Goal: Information Seeking & Learning: Learn about a topic

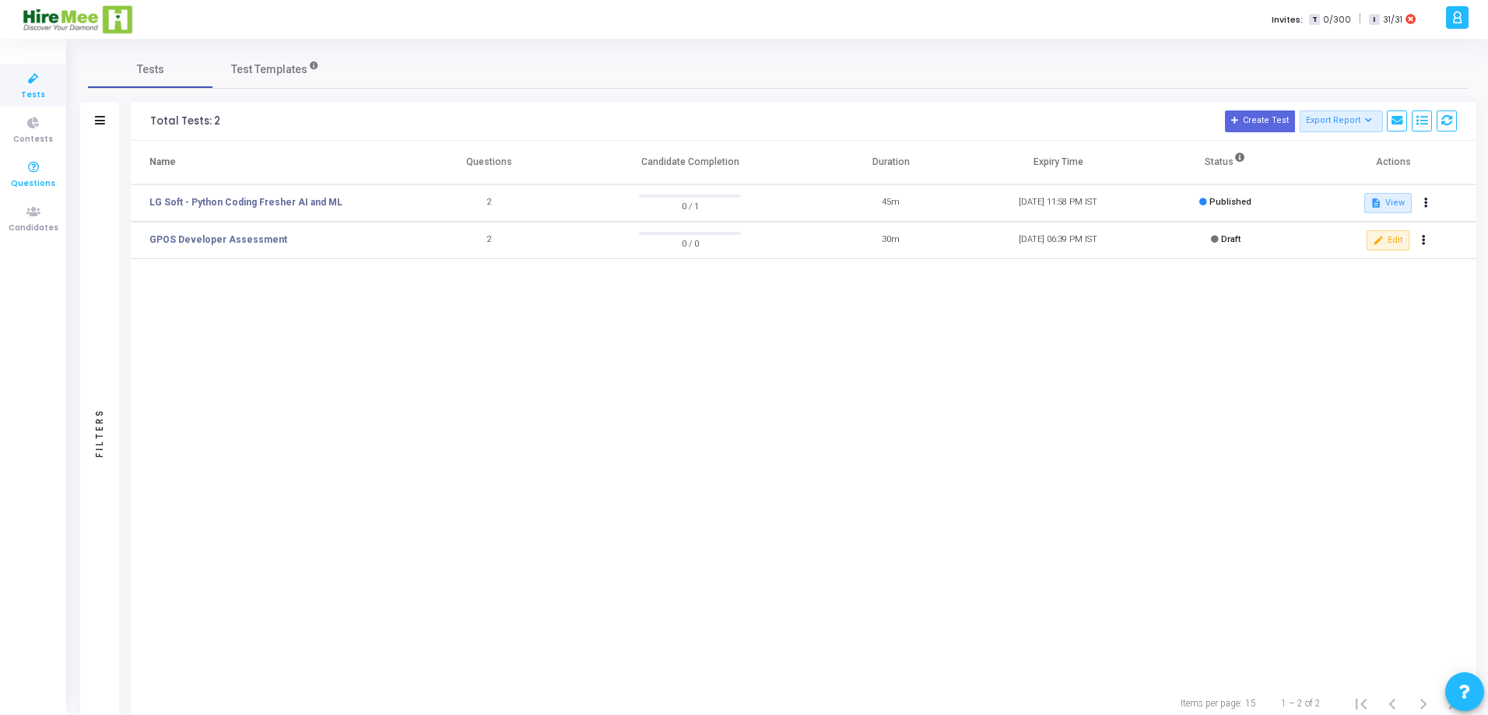
click at [27, 168] on icon at bounding box center [33, 167] width 33 height 19
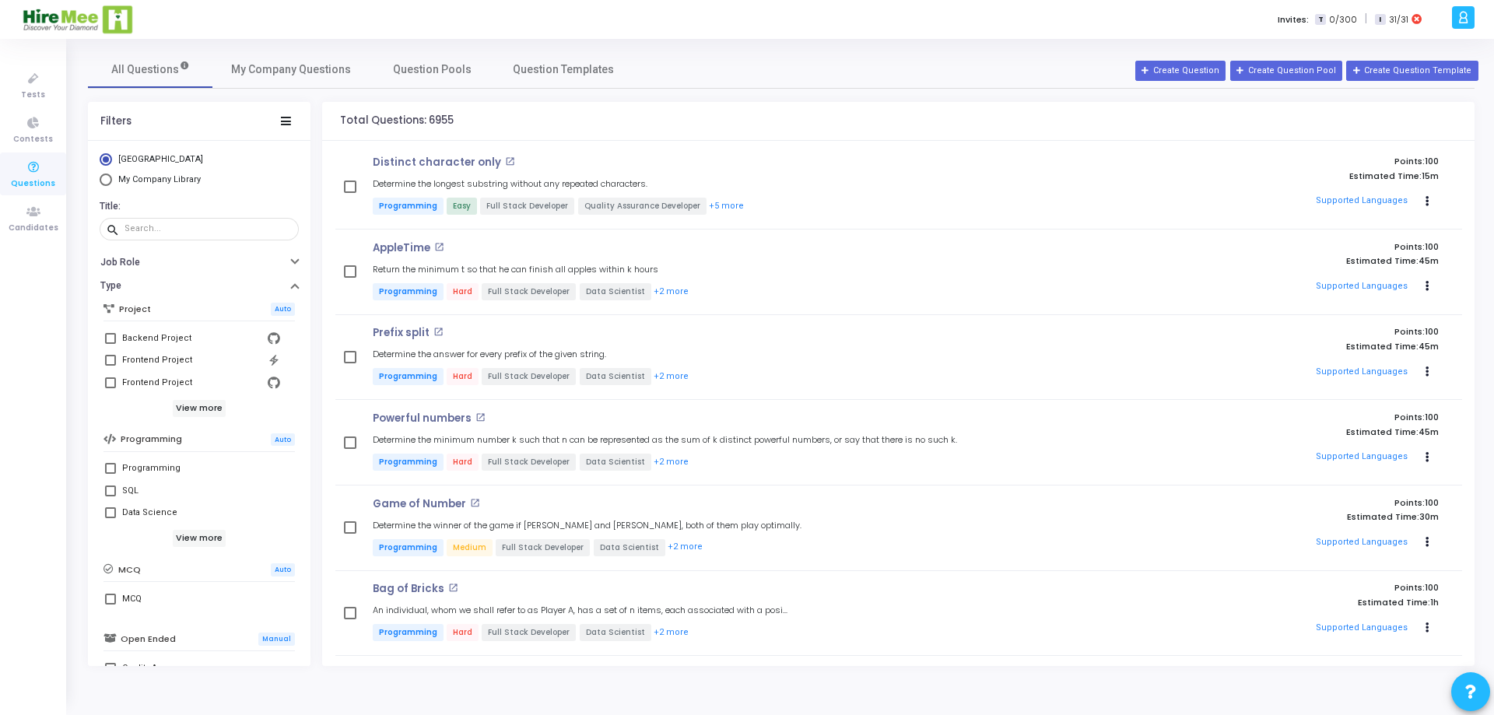
scroll to position [192, 0]
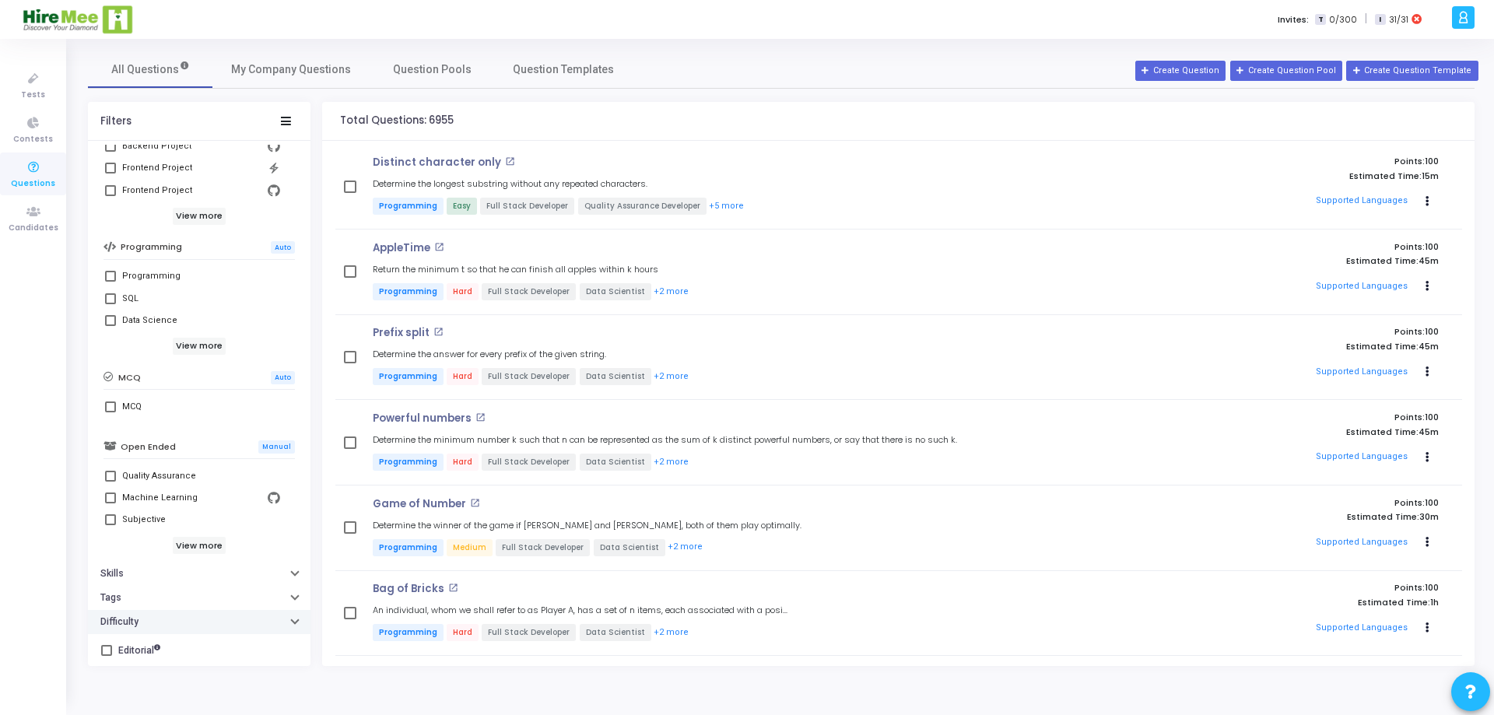
click at [292, 620] on icon "button" at bounding box center [295, 620] width 6 height 4
click at [210, 341] on h6 "View more" at bounding box center [200, 346] width 54 height 17
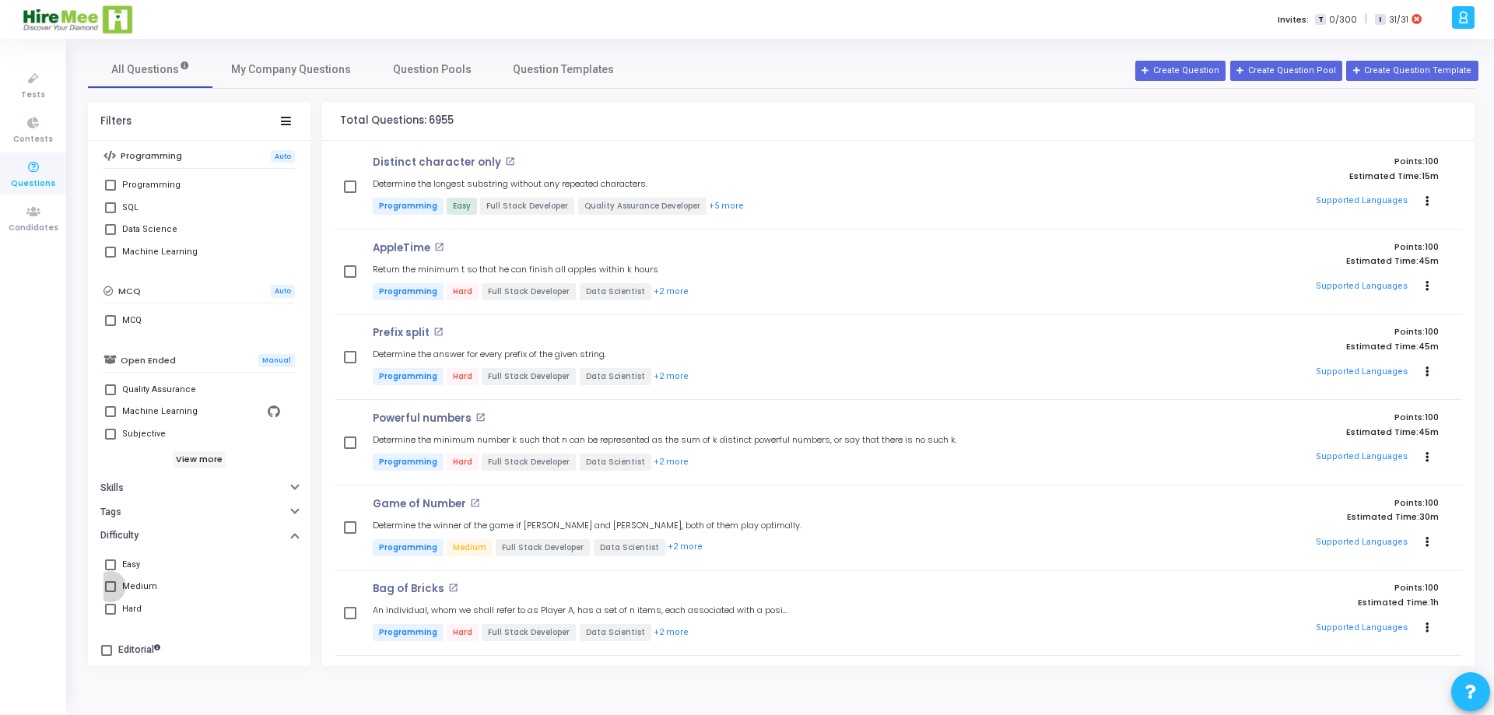
click at [111, 587] on span at bounding box center [110, 586] width 11 height 11
click at [111, 592] on input "Medium" at bounding box center [110, 592] width 1 height 1
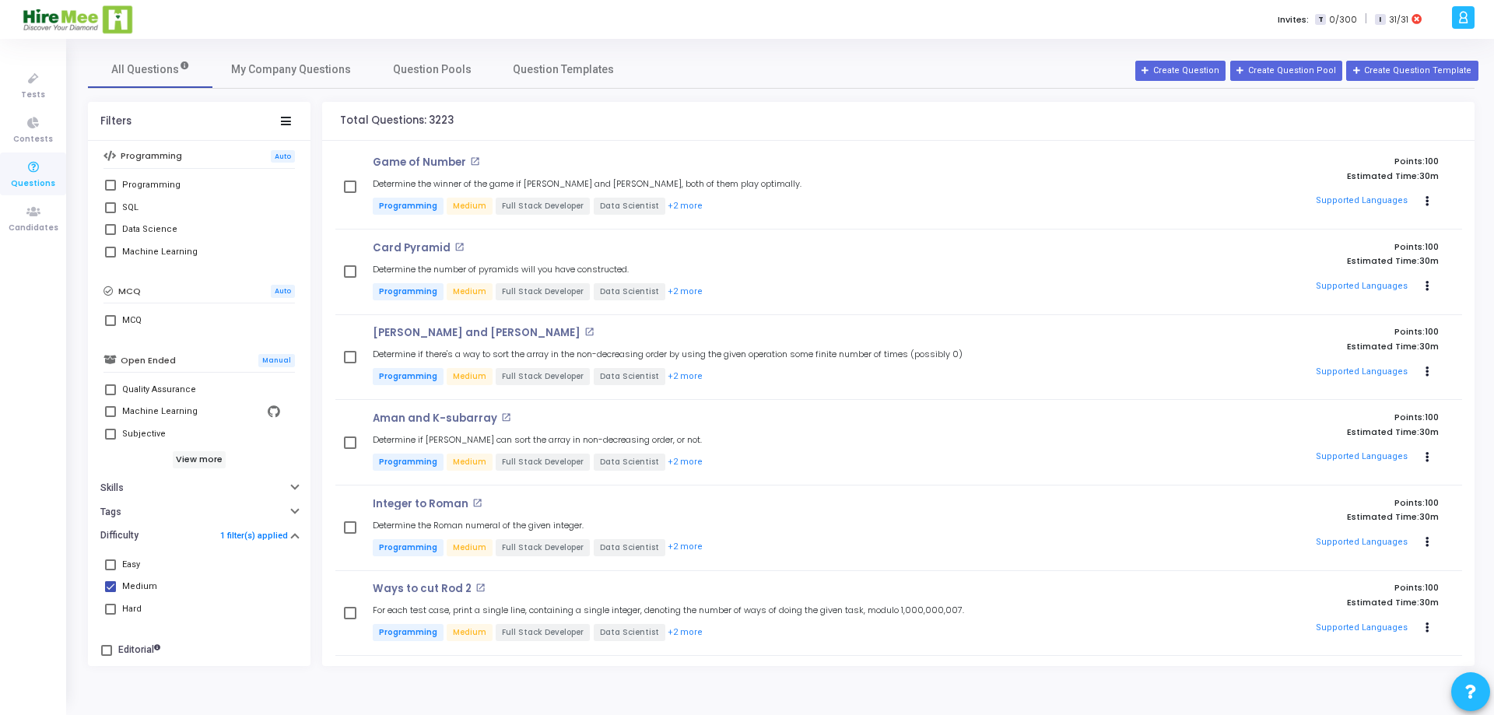
click at [113, 584] on span at bounding box center [110, 586] width 11 height 11
click at [111, 592] on input "Medium" at bounding box center [110, 592] width 1 height 1
checkbox input "false"
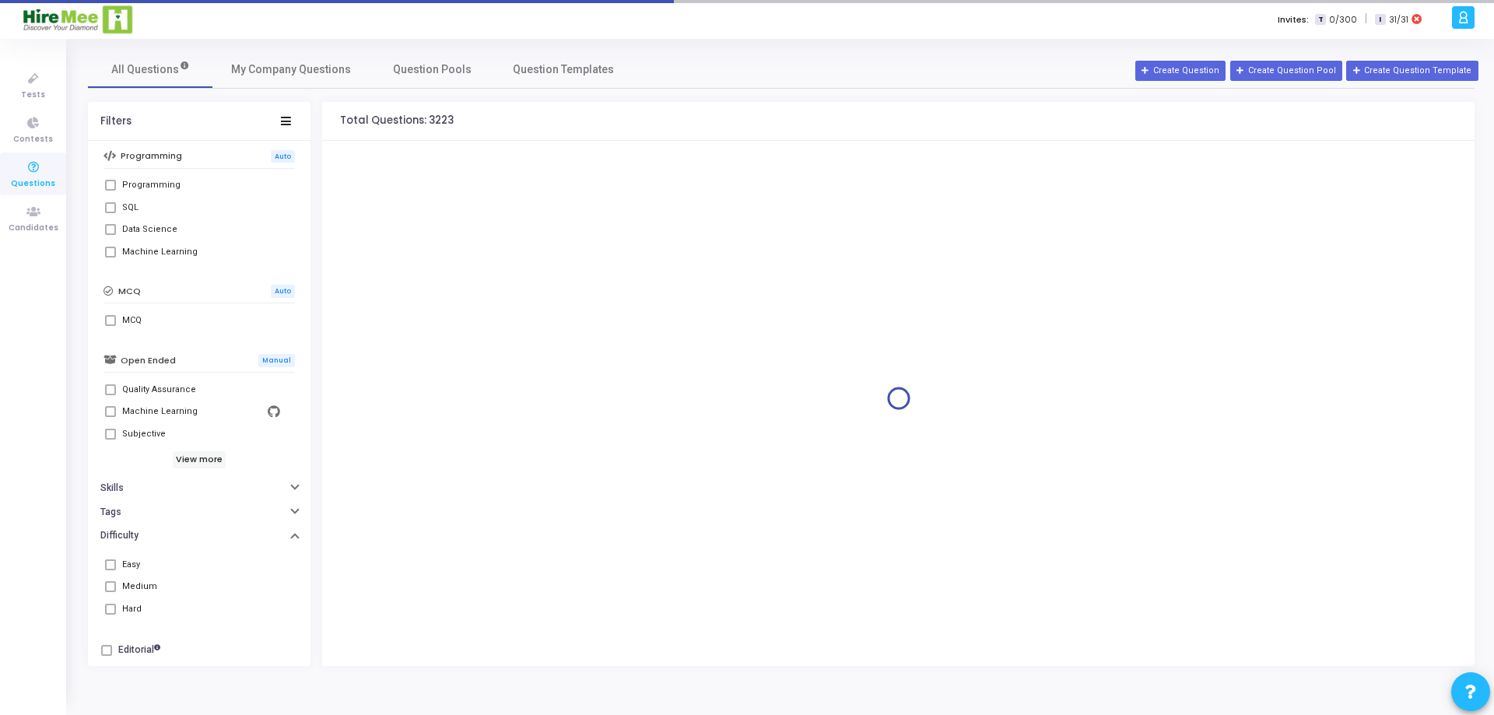
click at [112, 606] on span at bounding box center [110, 609] width 11 height 11
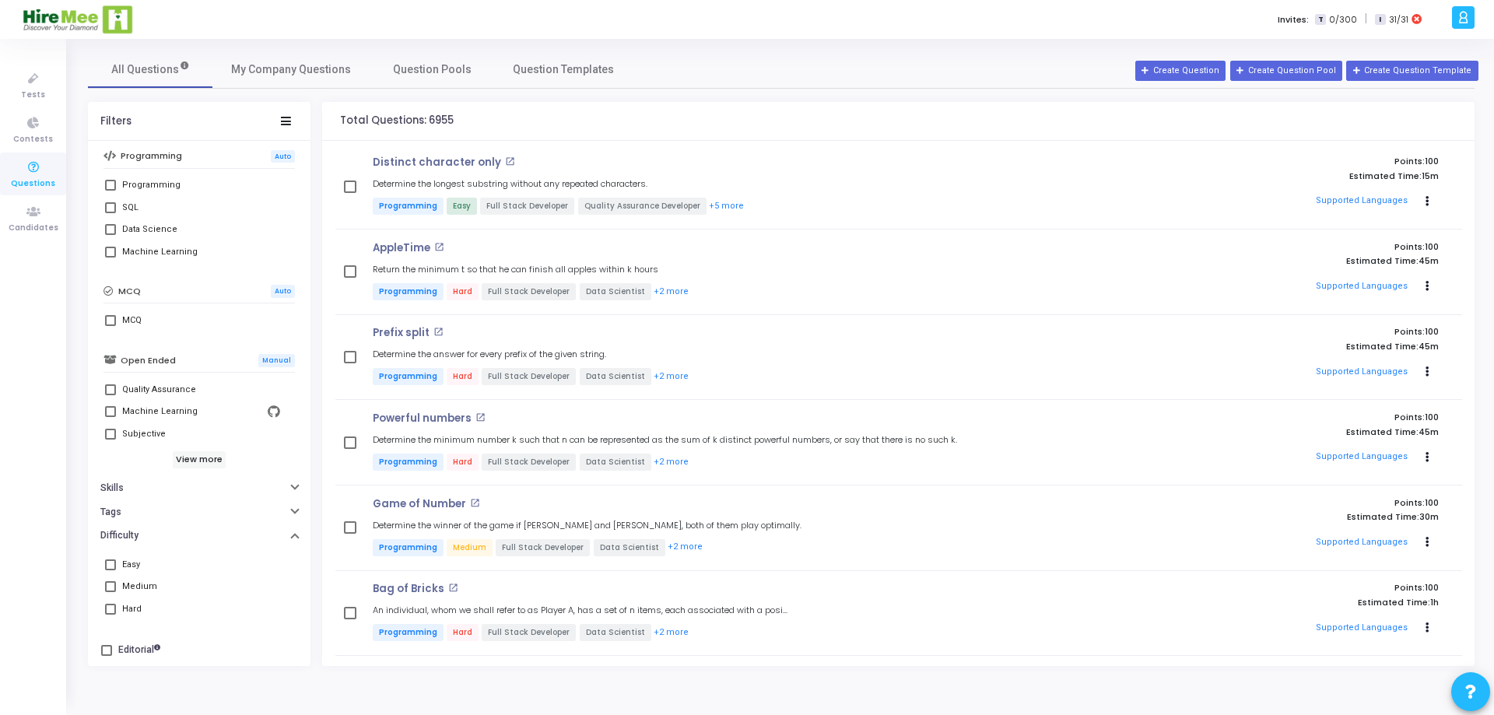
click at [110, 566] on span at bounding box center [110, 565] width 11 height 11
click at [110, 570] on input "Easy" at bounding box center [110, 570] width 1 height 1
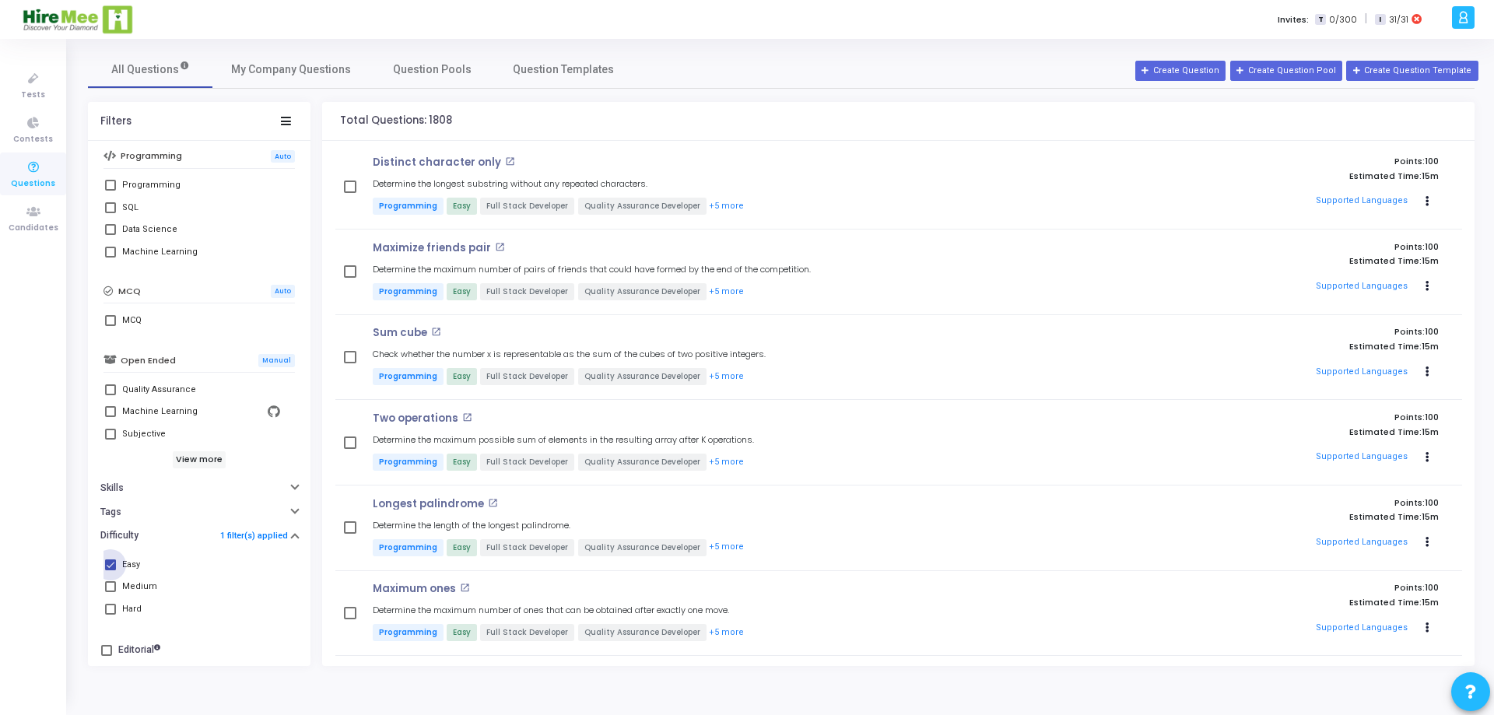
click at [110, 563] on span at bounding box center [110, 565] width 11 height 11
click at [110, 570] on input "Easy" at bounding box center [110, 570] width 1 height 1
checkbox input "false"
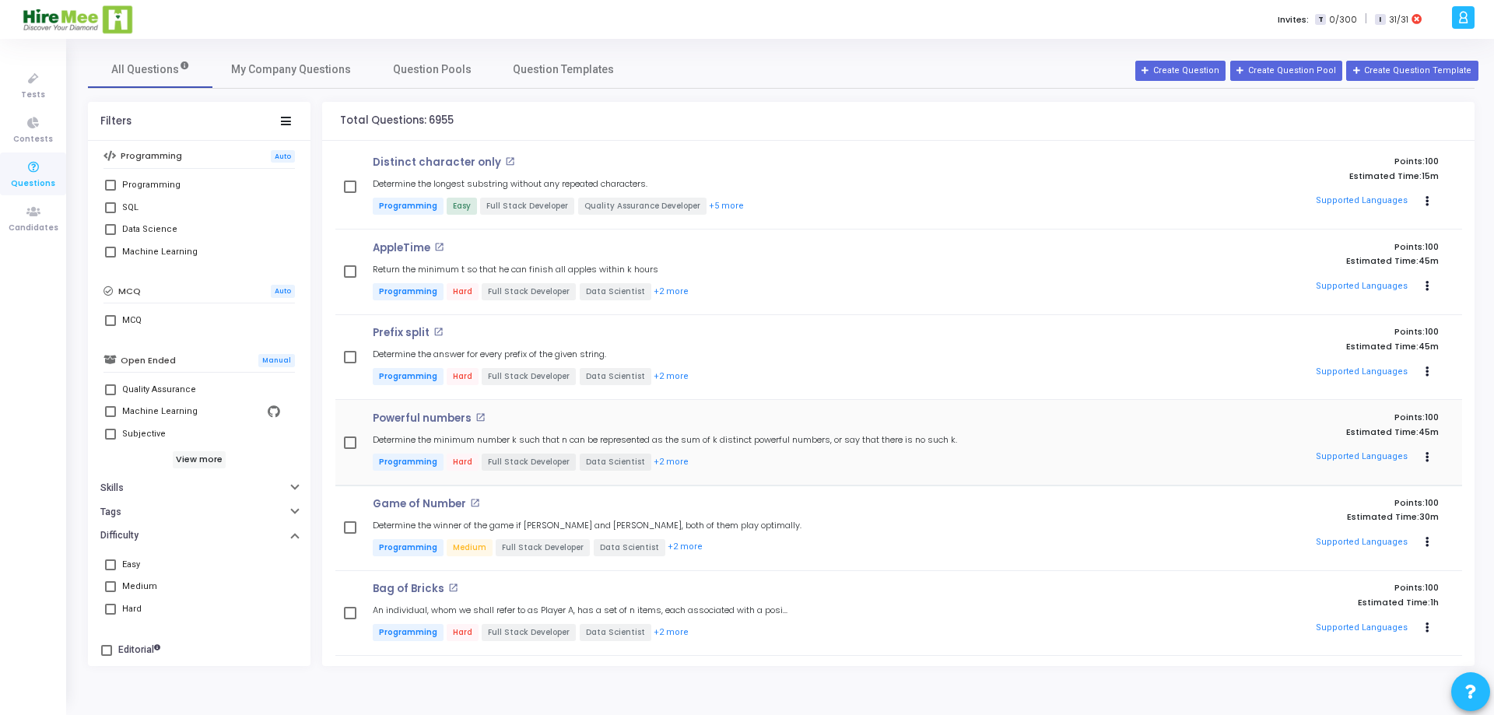
click at [435, 416] on p "Powerful numbers" at bounding box center [422, 418] width 99 height 12
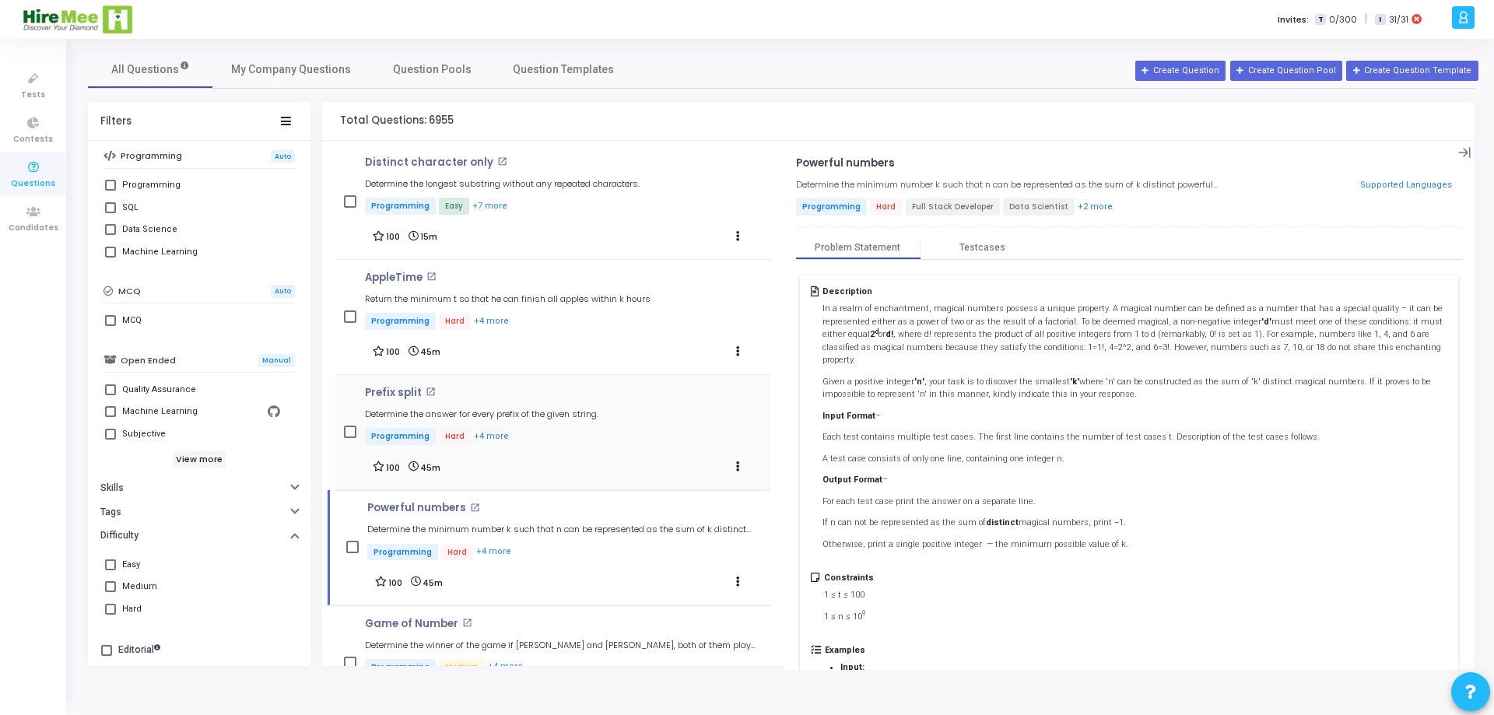
click at [426, 391] on mat-icon "open_in_new" at bounding box center [431, 392] width 10 height 10
click at [430, 276] on mat-icon "open_in_new" at bounding box center [431, 277] width 10 height 10
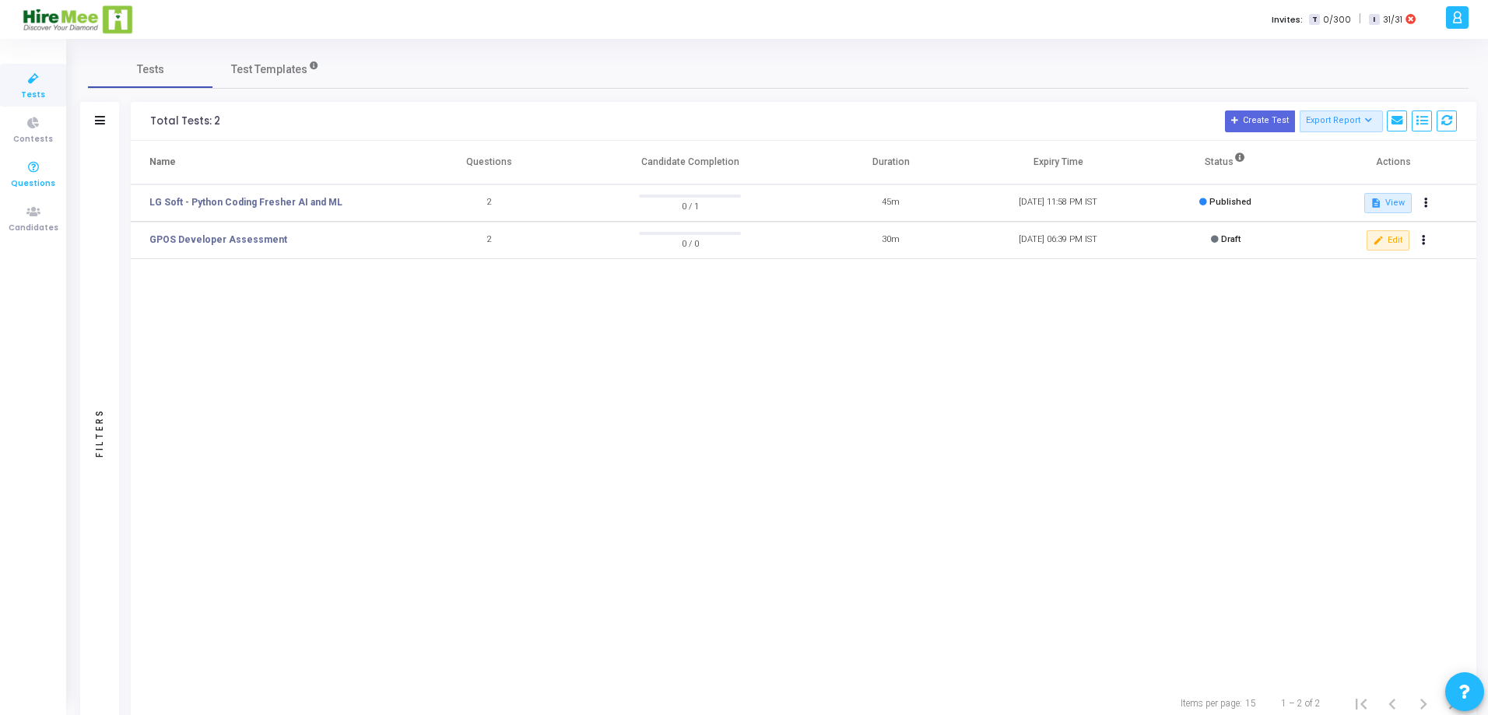
click at [33, 172] on icon at bounding box center [33, 167] width 33 height 19
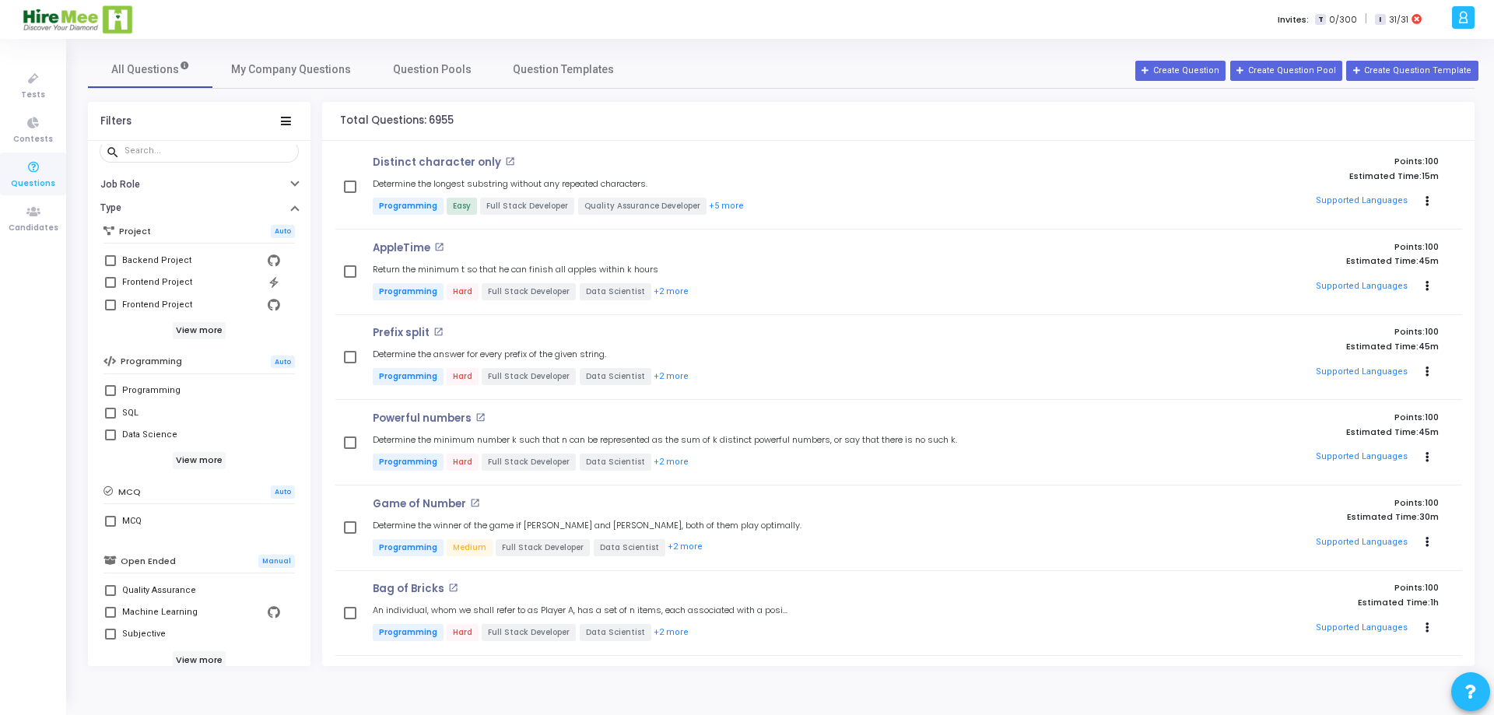
scroll to position [156, 0]
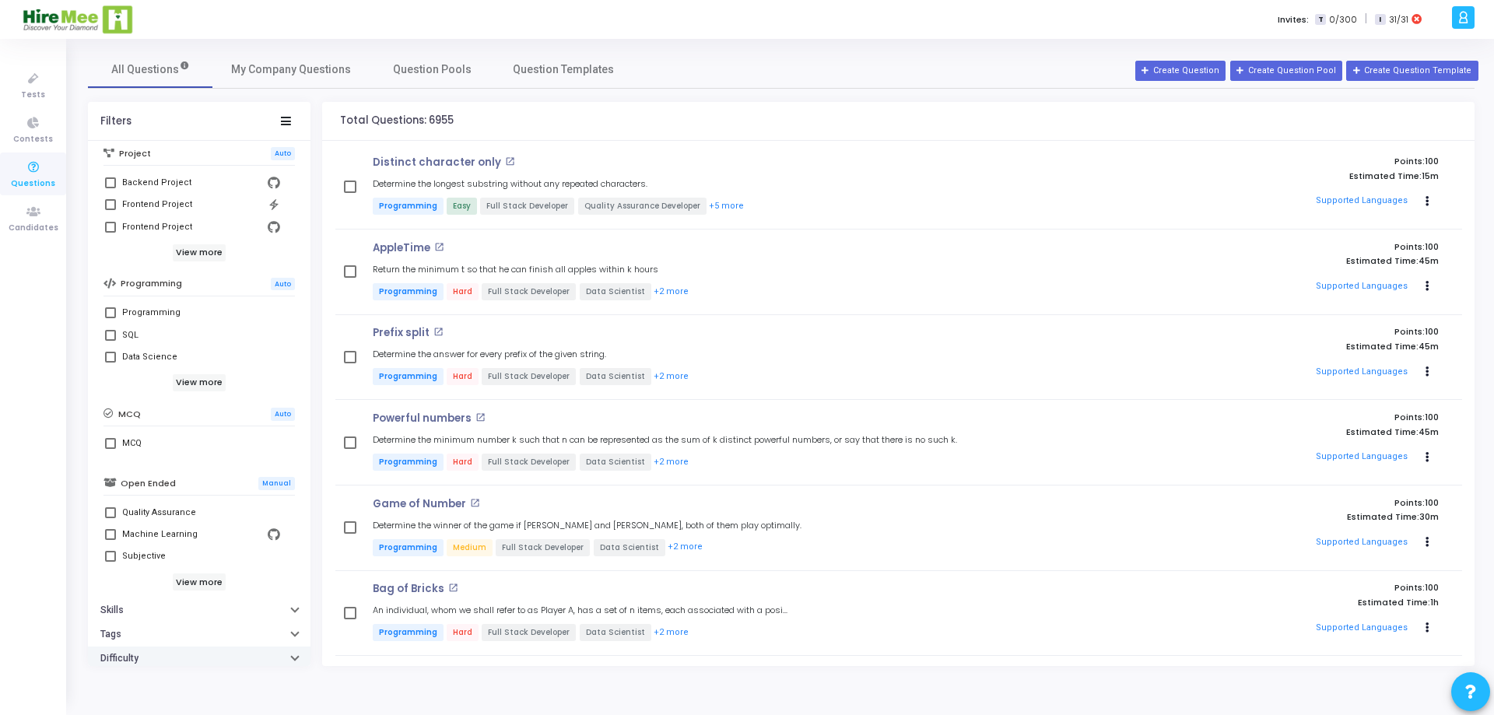
click at [286, 654] on button "Difficulty" at bounding box center [199, 659] width 223 height 24
